Goal: Task Accomplishment & Management: Use online tool/utility

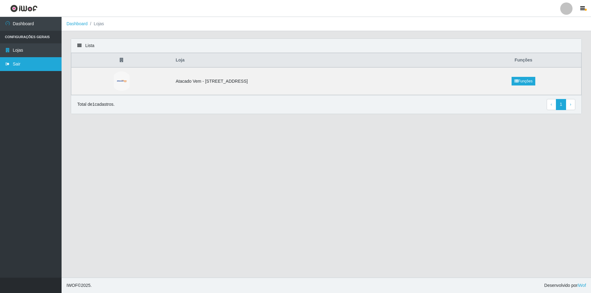
click at [27, 63] on link "Sair" at bounding box center [31, 64] width 62 height 14
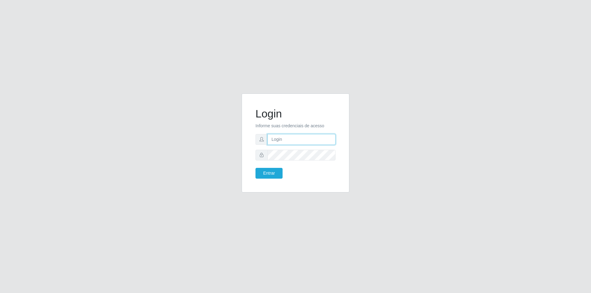
type input "[PERSON_NAME][EMAIL_ADDRESS][DOMAIN_NAME]"
click at [272, 175] on button "Entrar" at bounding box center [269, 173] width 27 height 11
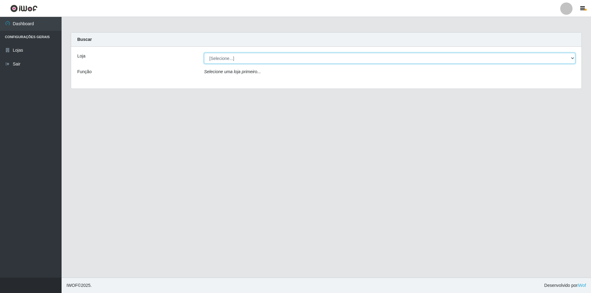
click at [215, 57] on select "[Selecione...] Atacado Vem - [STREET_ADDRESS]" at bounding box center [389, 58] width 371 height 11
select select "461"
click at [204, 53] on select "[Selecione...] Atacado Vem - [STREET_ADDRESS]" at bounding box center [389, 58] width 371 height 11
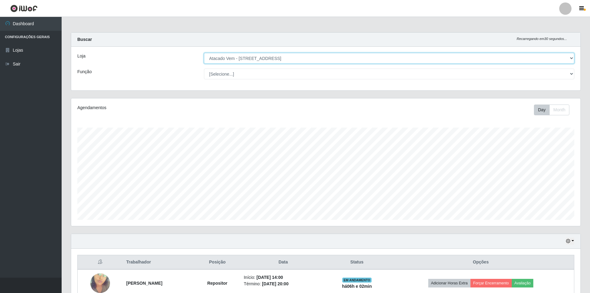
scroll to position [128, 509]
click at [233, 75] on select "[Selecione...] Carregador e Descarregador de Caminhão Carregador e Descarregado…" at bounding box center [389, 74] width 370 height 11
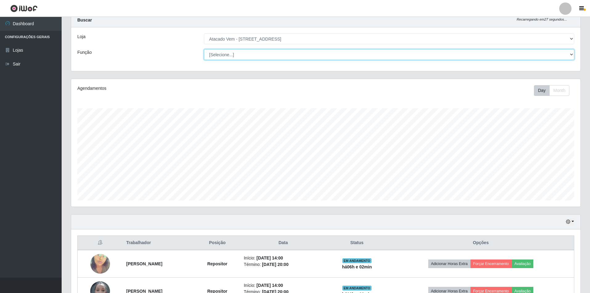
scroll to position [61, 0]
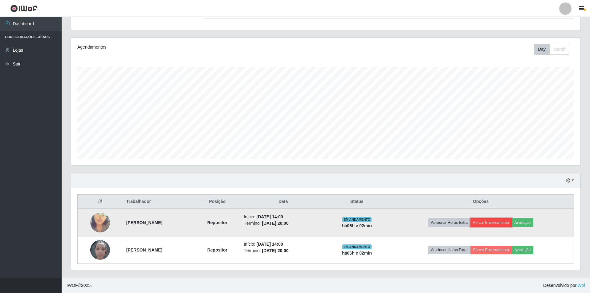
click at [487, 222] on button "Forçar Encerramento" at bounding box center [490, 223] width 41 height 9
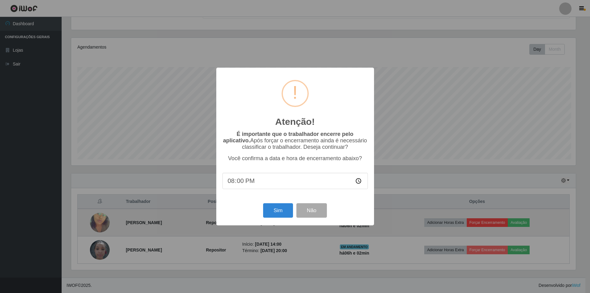
scroll to position [128, 506]
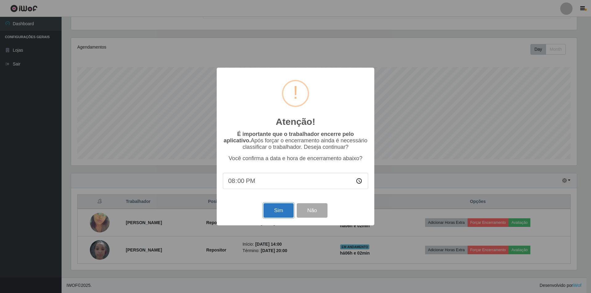
click at [277, 211] on button "Sim" at bounding box center [279, 211] width 30 height 14
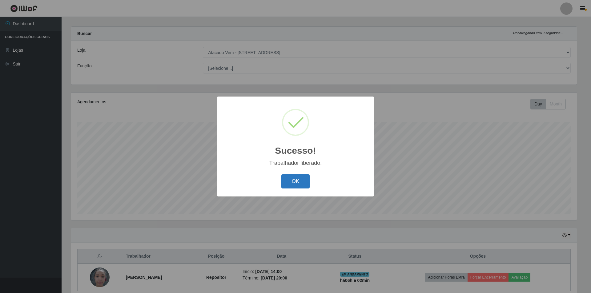
click at [290, 178] on button "OK" at bounding box center [295, 182] width 29 height 14
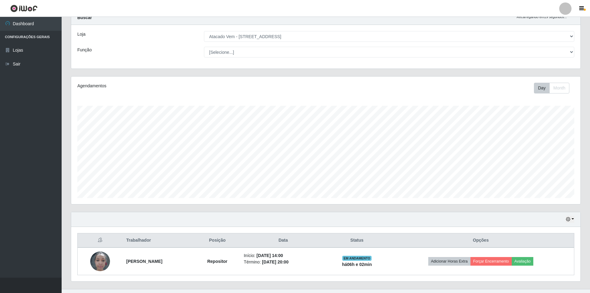
scroll to position [33, 0]
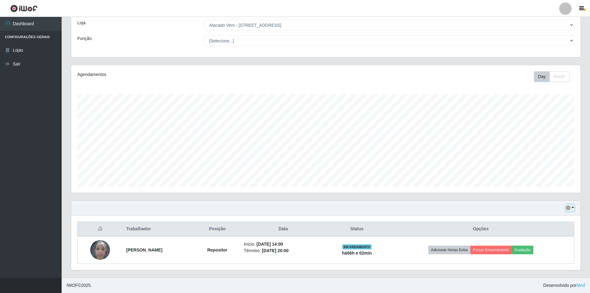
click at [566, 209] on icon "button" at bounding box center [568, 208] width 4 height 4
click at [541, 186] on button "1 Semana" at bounding box center [549, 185] width 49 height 13
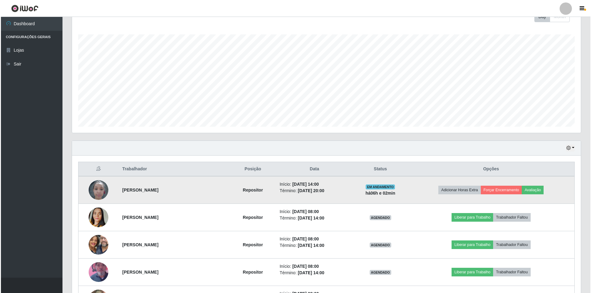
scroll to position [92, 0]
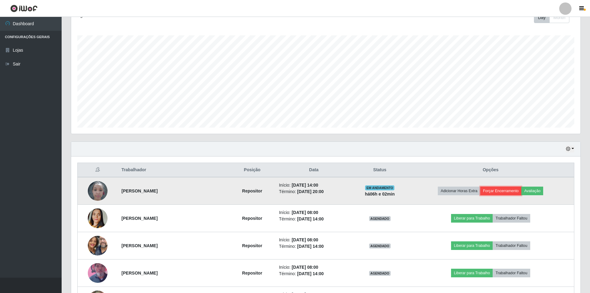
click at [502, 189] on button "Forçar Encerramento" at bounding box center [500, 191] width 41 height 9
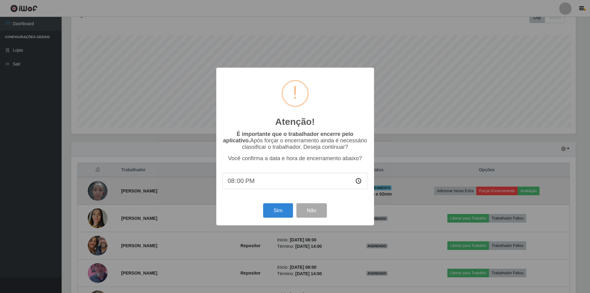
scroll to position [128, 506]
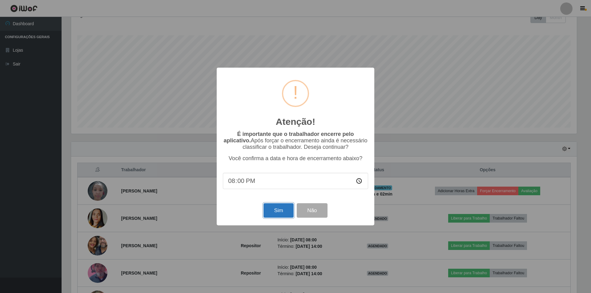
click at [268, 212] on button "Sim" at bounding box center [279, 211] width 30 height 14
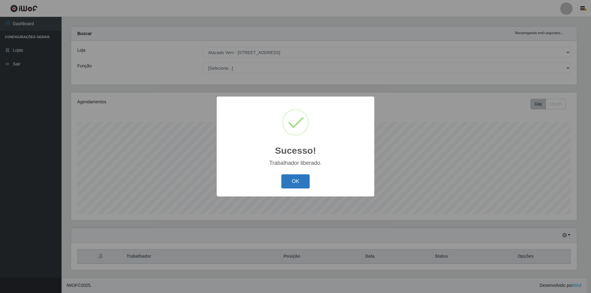
click at [292, 184] on button "OK" at bounding box center [295, 182] width 29 height 14
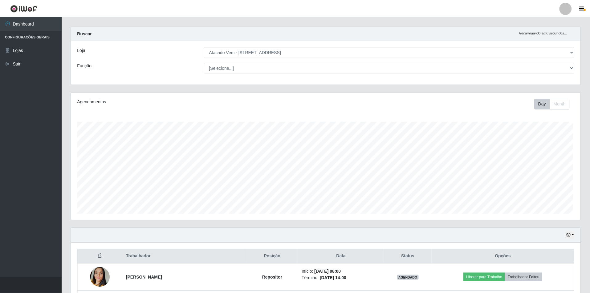
scroll to position [128, 509]
